Goal: Information Seeking & Learning: Learn about a topic

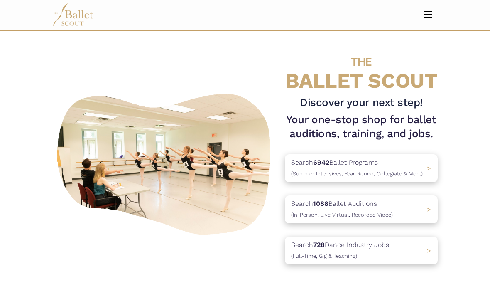
click at [309, 259] on span "(Full-Time, Gig & Teaching)" at bounding box center [324, 256] width 66 height 6
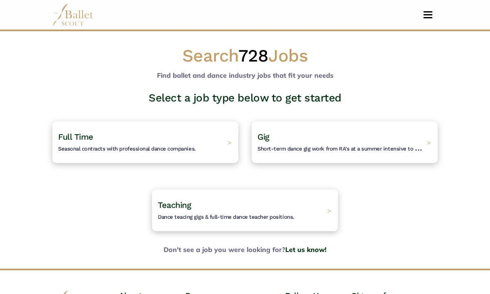
click at [90, 143] on h4 "Full Time Seasonal contracts with professional dance companies." at bounding box center [127, 142] width 138 height 22
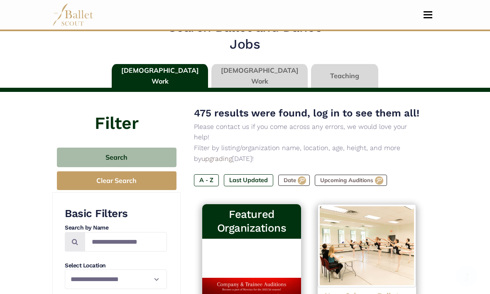
scroll to position [21, 0]
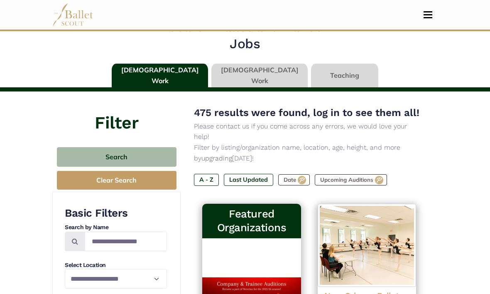
click at [248, 174] on label "Last Updated" at bounding box center [248, 180] width 49 height 12
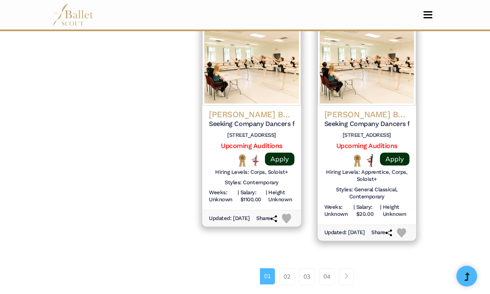
scroll to position [1152, 0]
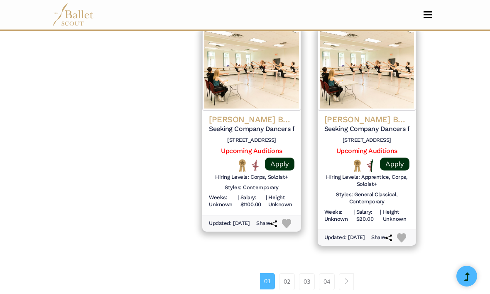
click at [288, 279] on link "02" at bounding box center [287, 281] width 16 height 17
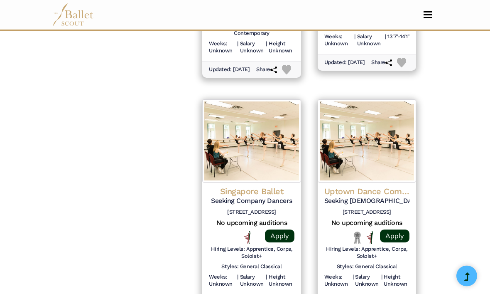
scroll to position [1071, 0]
click at [222, 187] on h4 "Singapore Ballet" at bounding box center [251, 191] width 85 height 11
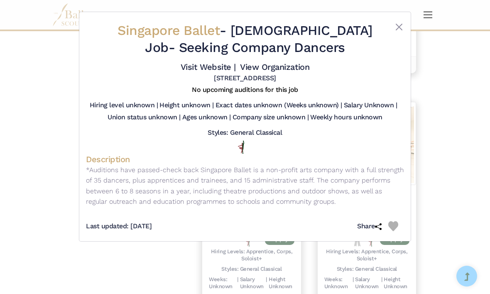
click at [399, 22] on button "Close" at bounding box center [399, 27] width 10 height 10
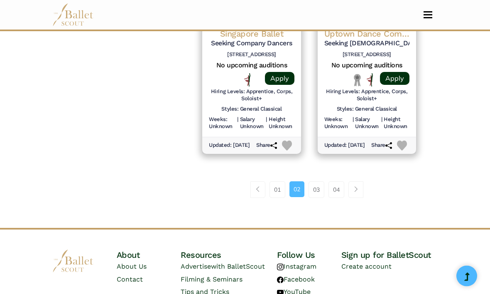
scroll to position [1231, 0]
click at [314, 181] on link "03" at bounding box center [317, 189] width 16 height 17
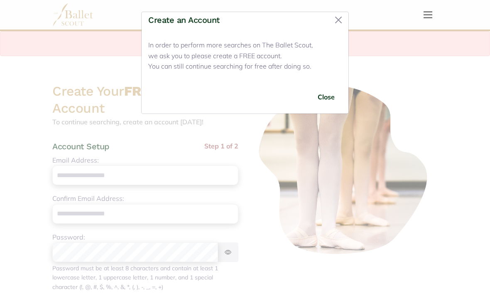
click at [335, 23] on button "Close" at bounding box center [338, 19] width 13 height 13
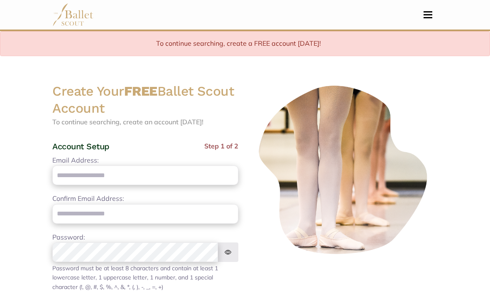
click at [419, 16] on button "Toggle navigation" at bounding box center [429, 15] width 20 height 8
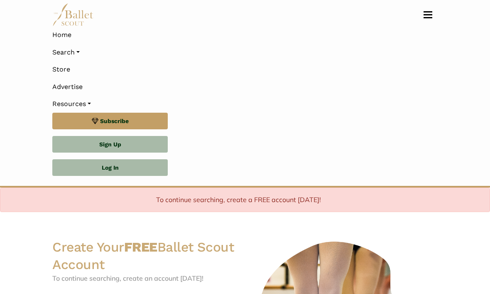
click at [62, 37] on link "Home" at bounding box center [245, 34] width 386 height 17
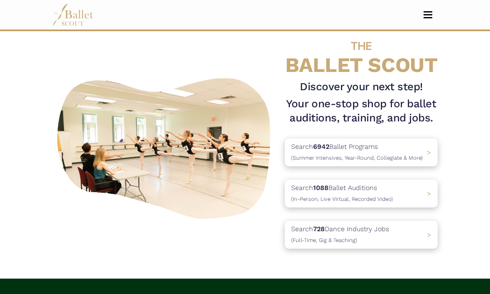
scroll to position [16, 0]
click at [297, 230] on p "Search 728 Dance Industry Jobs (Full-Time, Gig & Teaching)" at bounding box center [340, 234] width 98 height 21
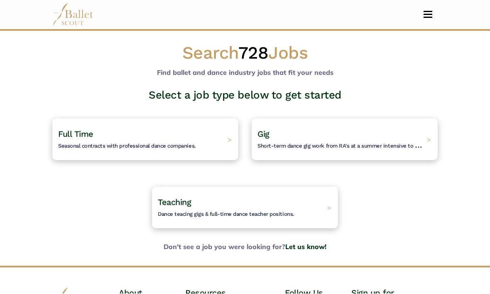
scroll to position [4, 0]
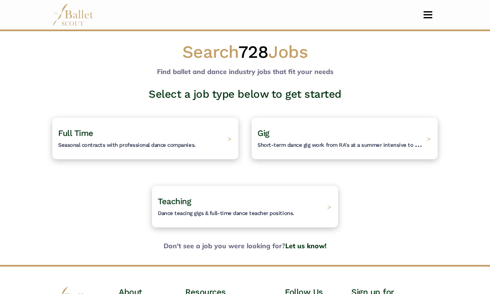
click at [268, 140] on h4 "Gig Short-term dance gig work from RA's at a summer intensive to Nutcracker gue…" at bounding box center [340, 139] width 165 height 22
